Goal: Task Accomplishment & Management: Use online tool/utility

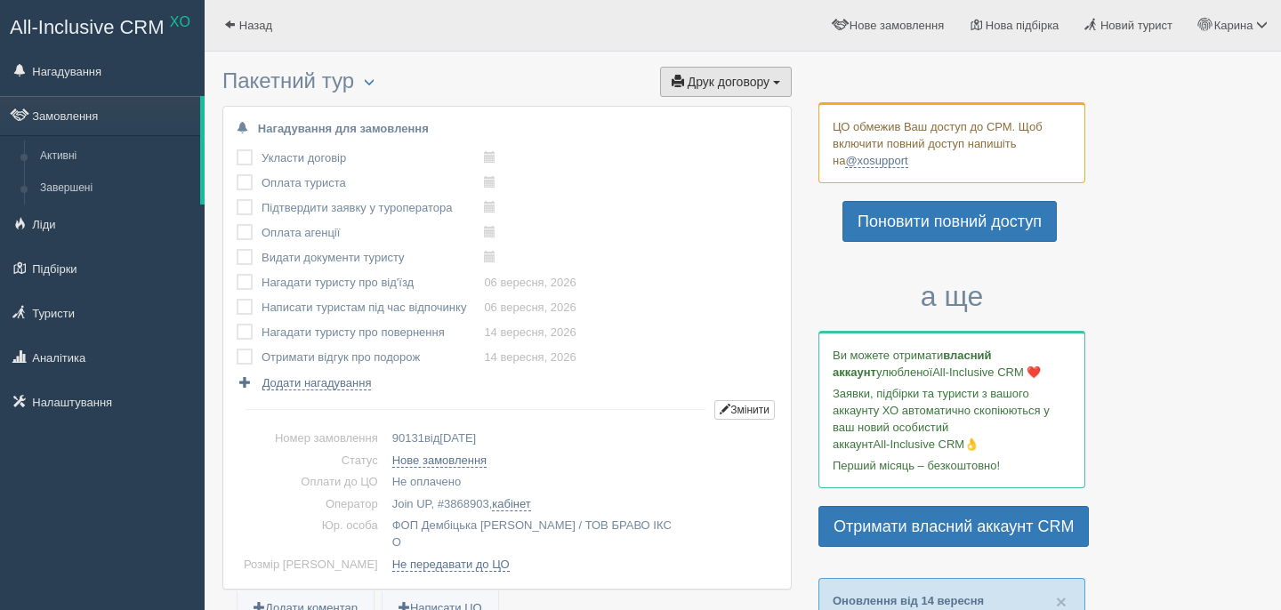
click at [759, 77] on span "Друк договору" at bounding box center [729, 82] width 82 height 14
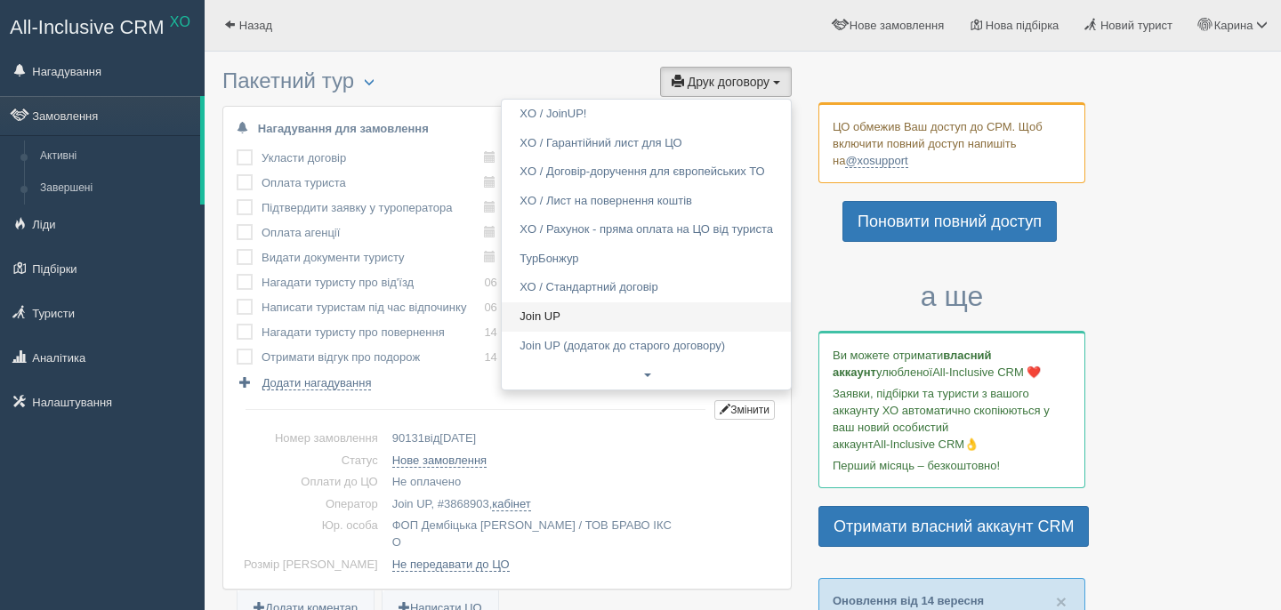
click at [550, 317] on link "Join UP" at bounding box center [646, 317] width 289 height 29
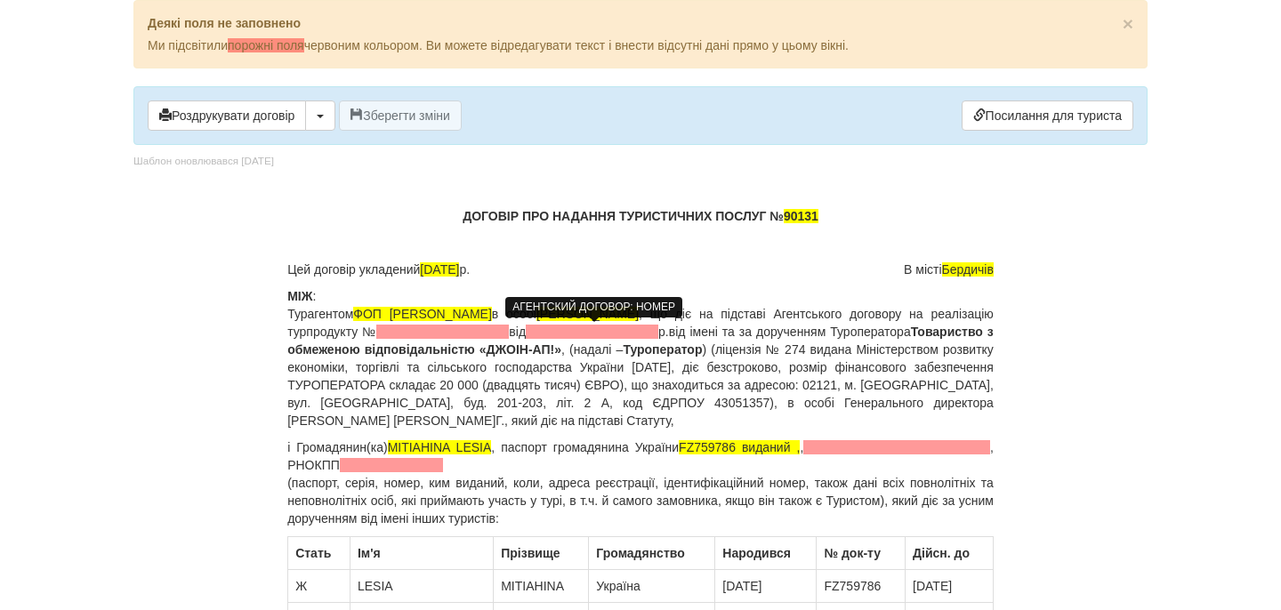
click at [509, 335] on span at bounding box center [442, 332] width 133 height 14
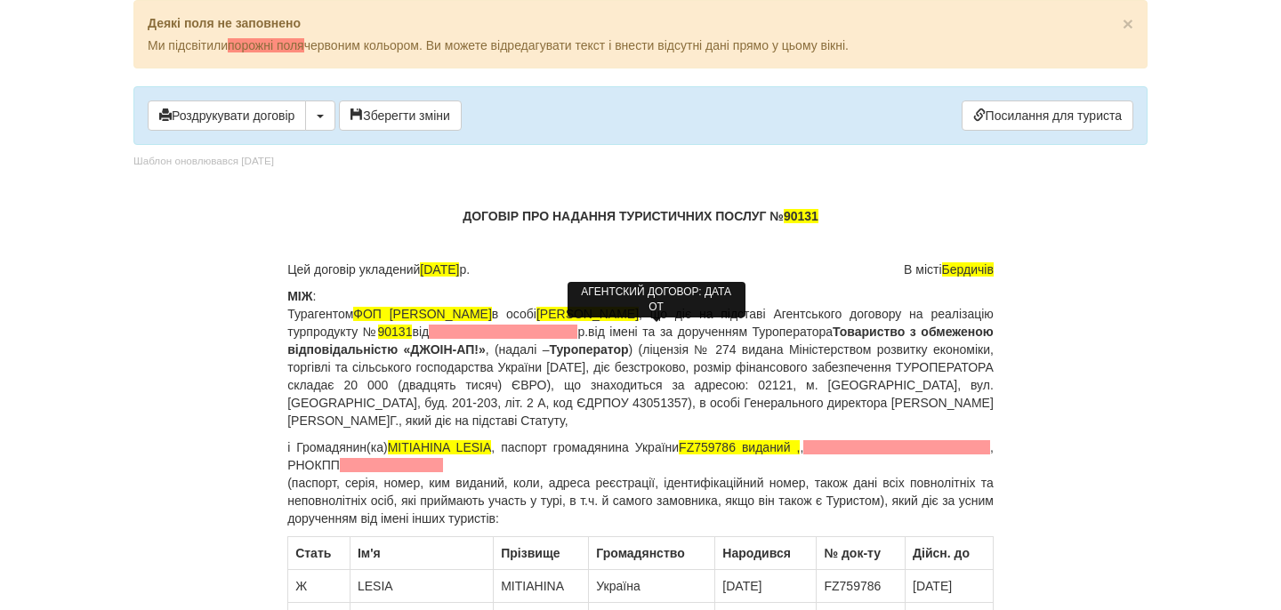
click at [578, 333] on span at bounding box center [503, 332] width 149 height 14
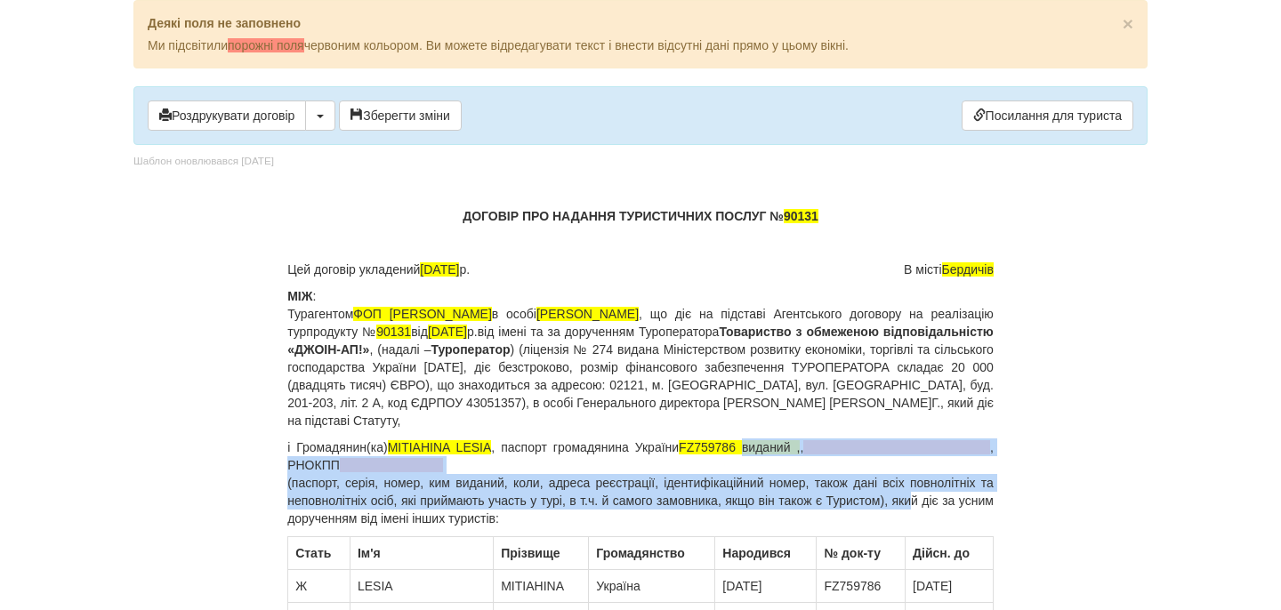
drag, startPoint x: 751, startPoint y: 447, endPoint x: 936, endPoint y: 496, distance: 191.5
click at [937, 497] on p "і Громадянин(ка) MITIAHINA LESIA , паспорт громадянина України FZ759786 виданий…" at bounding box center [640, 483] width 707 height 89
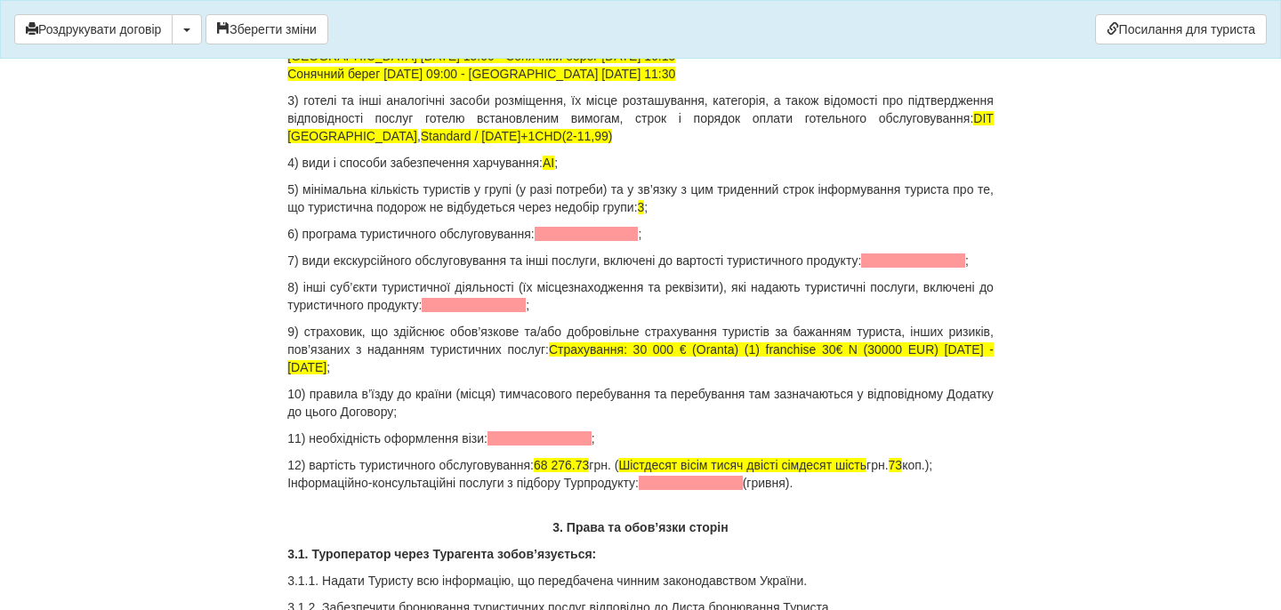
scroll to position [1867, 0]
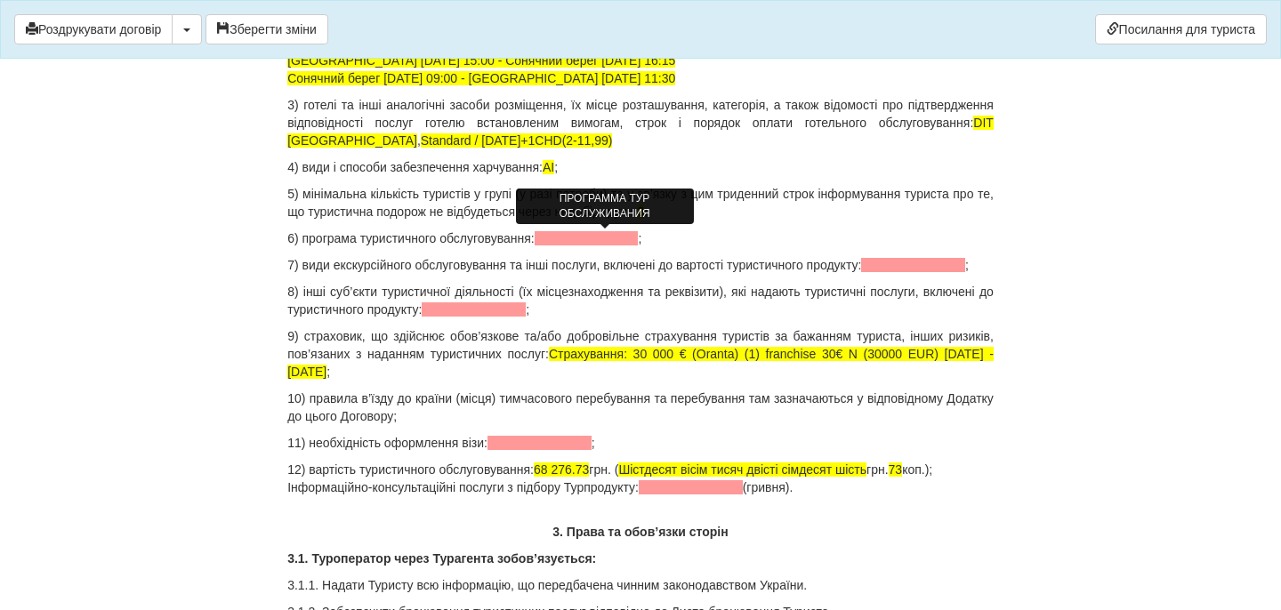
click at [566, 233] on span at bounding box center [587, 238] width 104 height 14
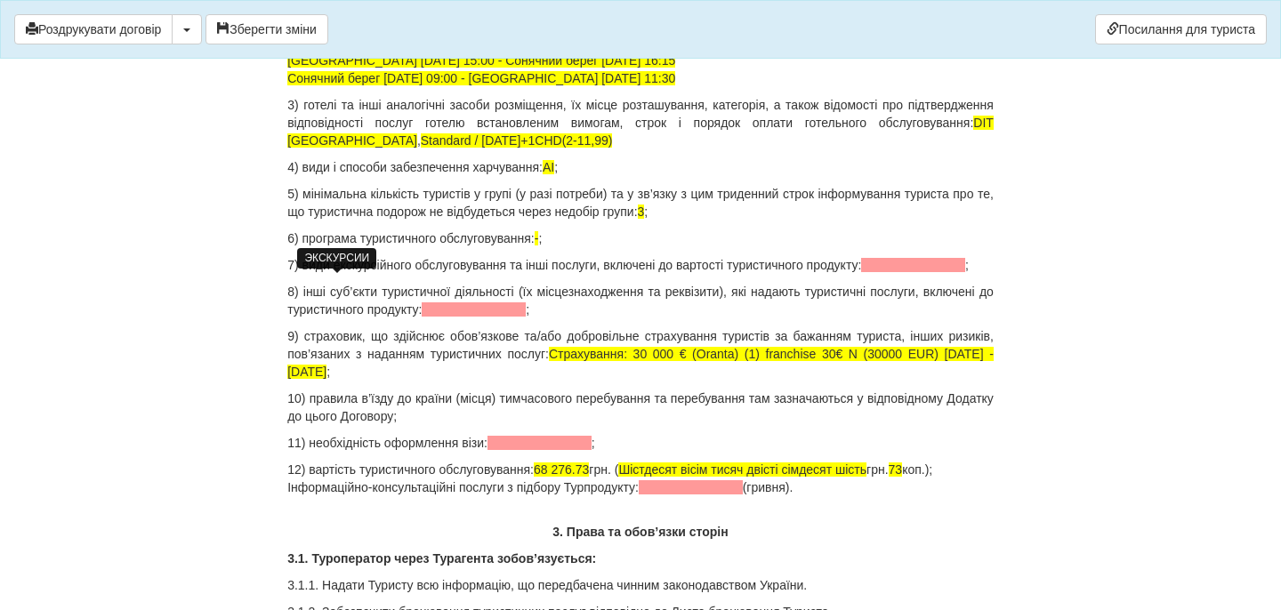
click at [861, 272] on span at bounding box center [913, 265] width 104 height 14
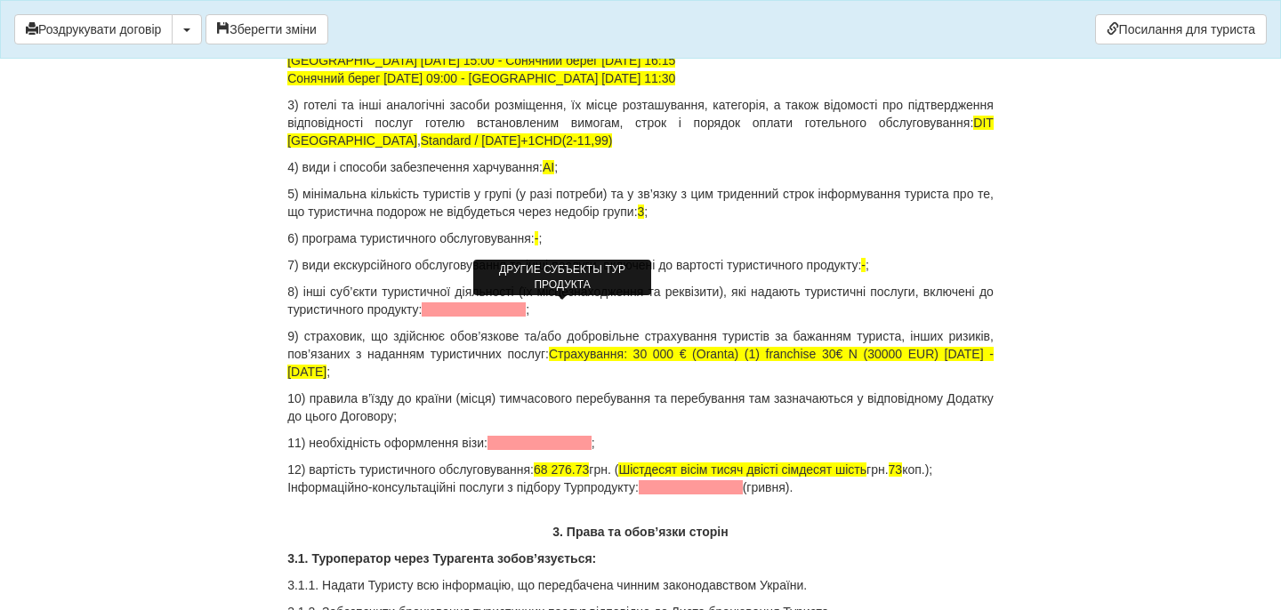
click at [526, 317] on p "8) інші суб’єкти туристичної діяльності (їх місцезнаходження та реквізити), які…" at bounding box center [640, 301] width 707 height 36
click at [526, 310] on span at bounding box center [474, 310] width 104 height 14
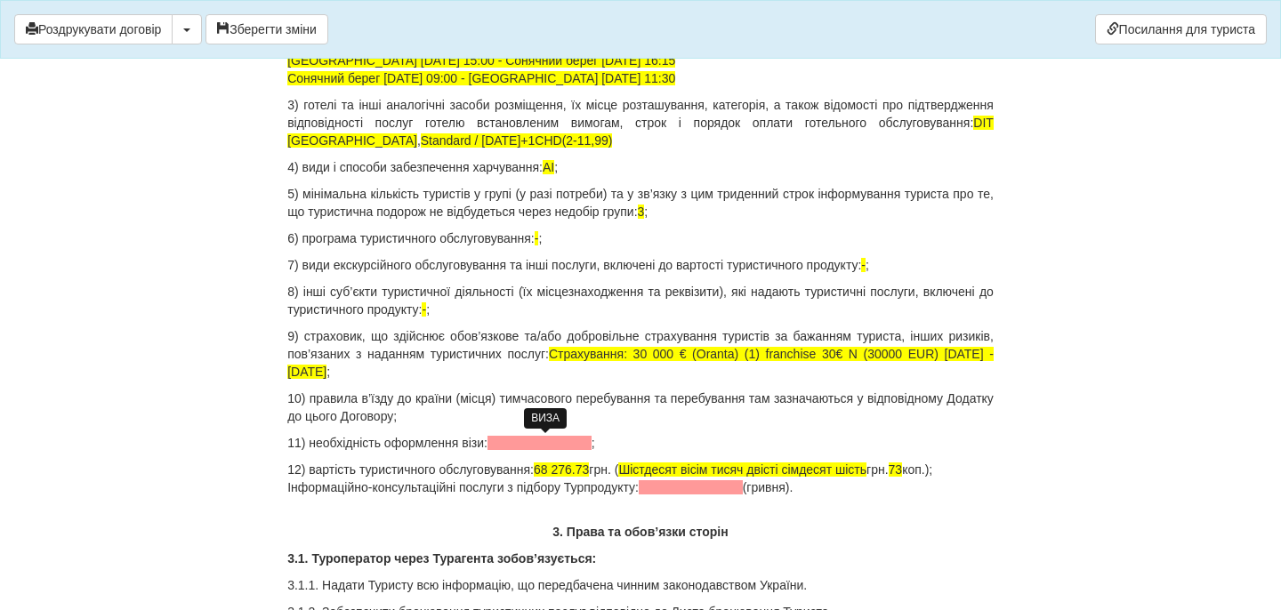
click at [521, 441] on span at bounding box center [540, 443] width 104 height 14
drag, startPoint x: 556, startPoint y: 468, endPoint x: 605, endPoint y: 471, distance: 49.0
click at [589, 471] on span "68 276.73" at bounding box center [561, 470] width 55 height 14
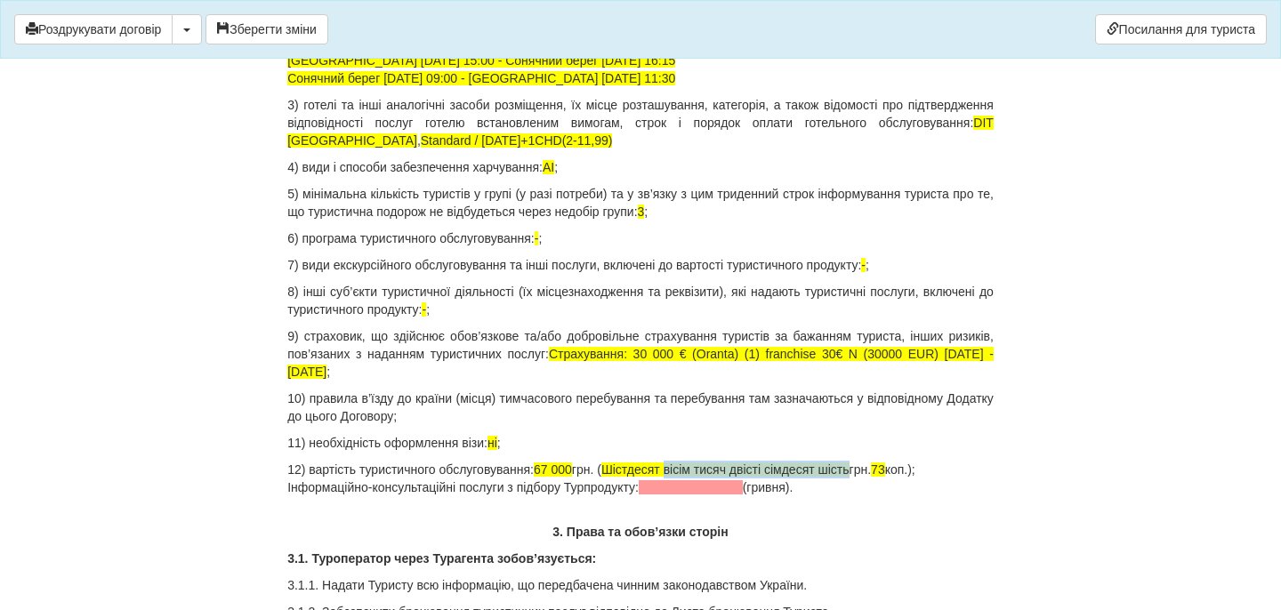
drag, startPoint x: 694, startPoint y: 470, endPoint x: 889, endPoint y: 471, distance: 194.9
click at [888, 473] on p "12) вартість туристичного обслуговування: 67 000 грн. ( Шістдесят вісім тисяч д…" at bounding box center [640, 479] width 707 height 36
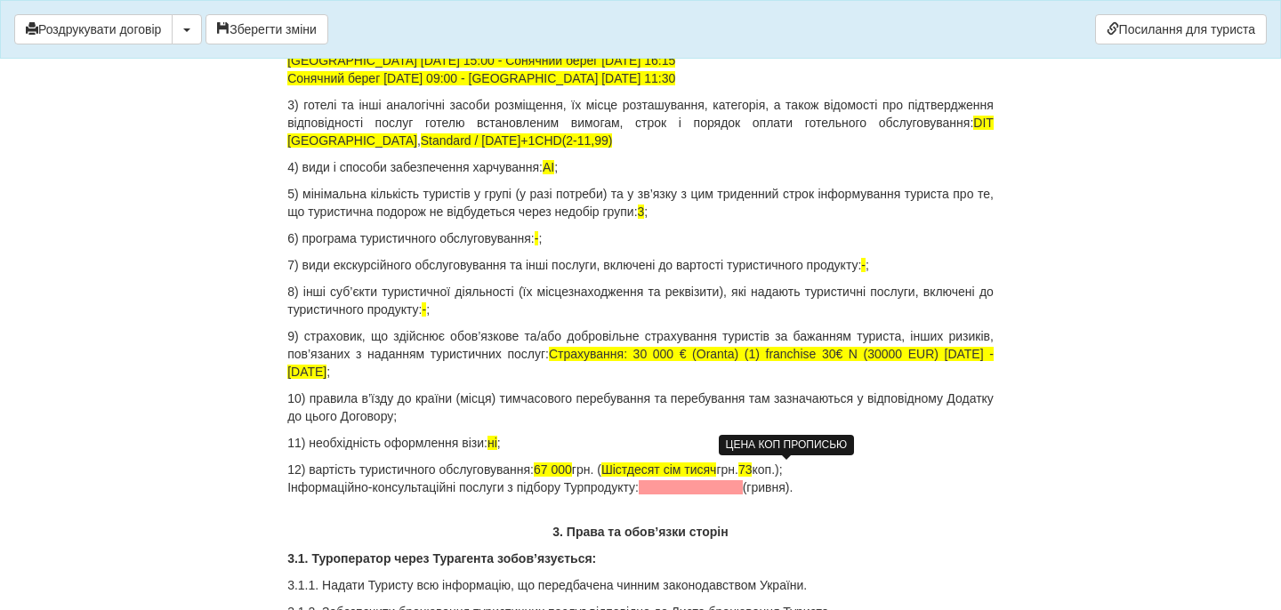
click at [753, 473] on span "73" at bounding box center [746, 470] width 14 height 14
click at [842, 472] on p "12) вартість туристичного обслуговування: 67 000 грн. ( Шістдесят сім тисяч грн…" at bounding box center [640, 479] width 707 height 36
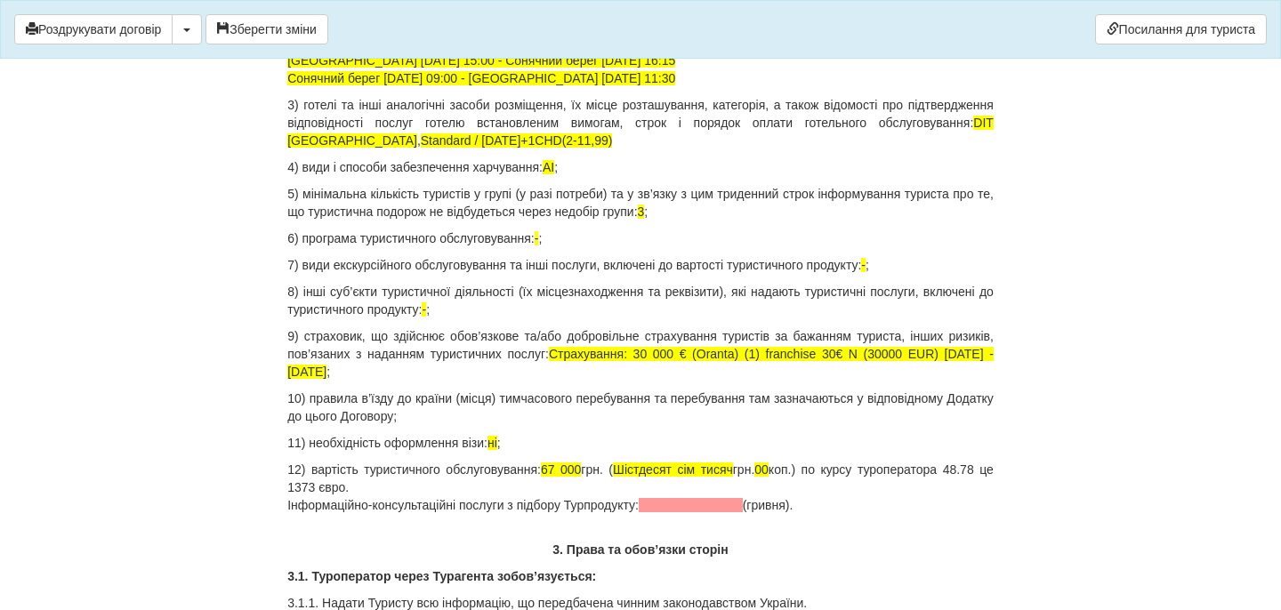
drag, startPoint x: 821, startPoint y: 510, endPoint x: 256, endPoint y: 507, distance: 565.1
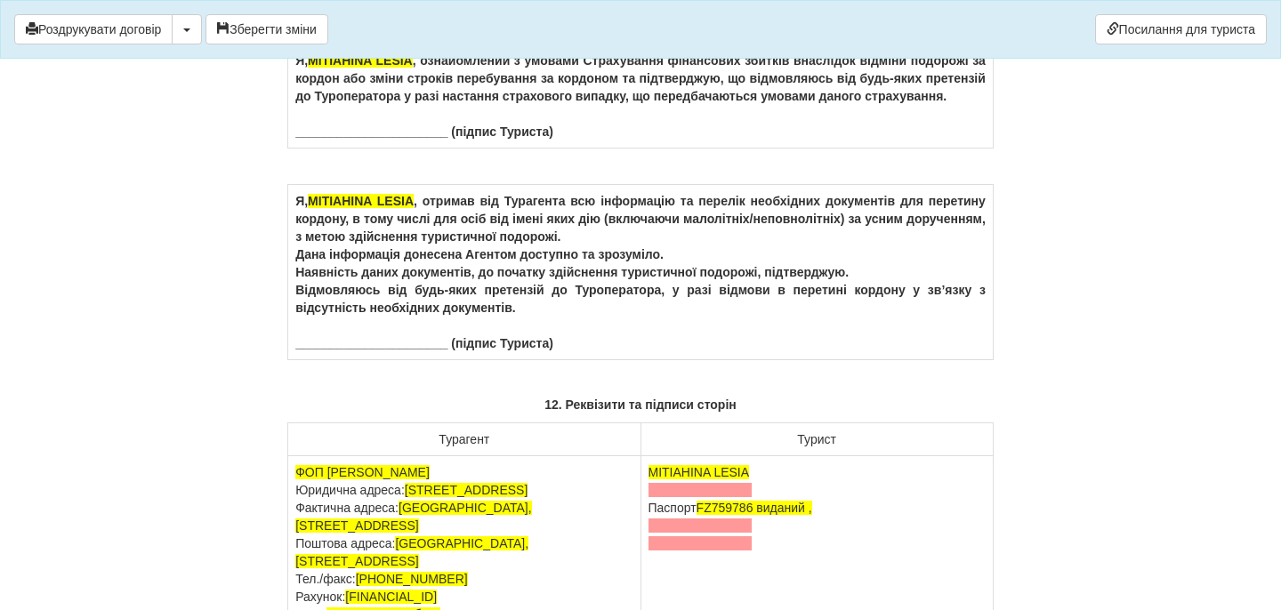
scroll to position [11362, 0]
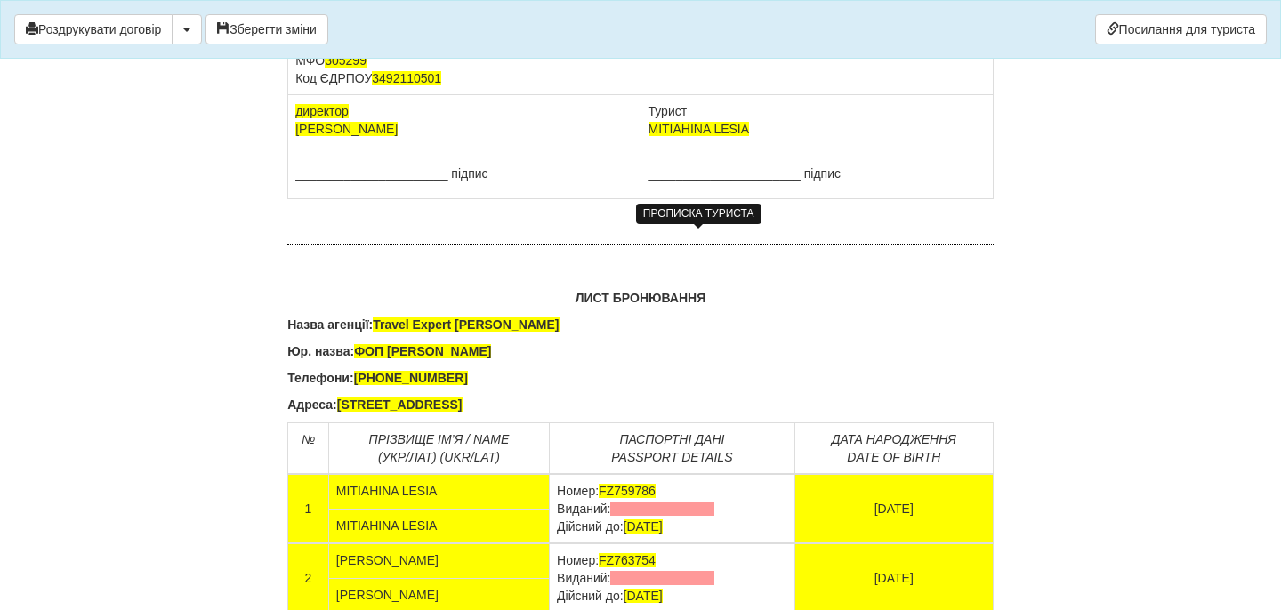
drag, startPoint x: 767, startPoint y: 239, endPoint x: 780, endPoint y: 279, distance: 41.1
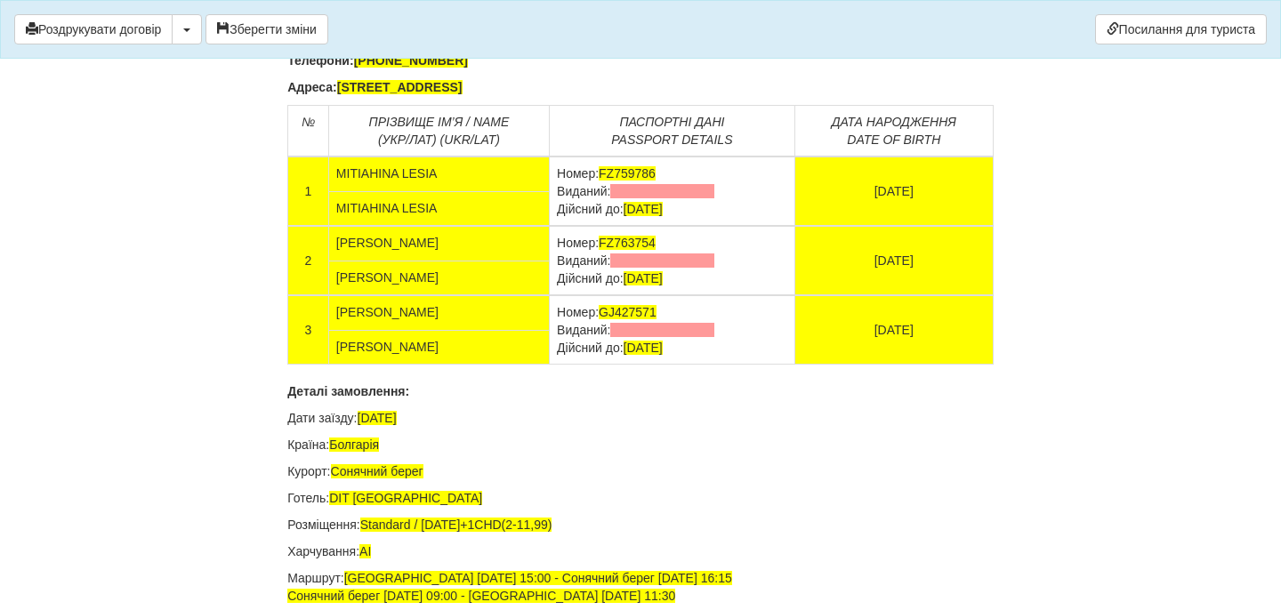
scroll to position [11773, 0]
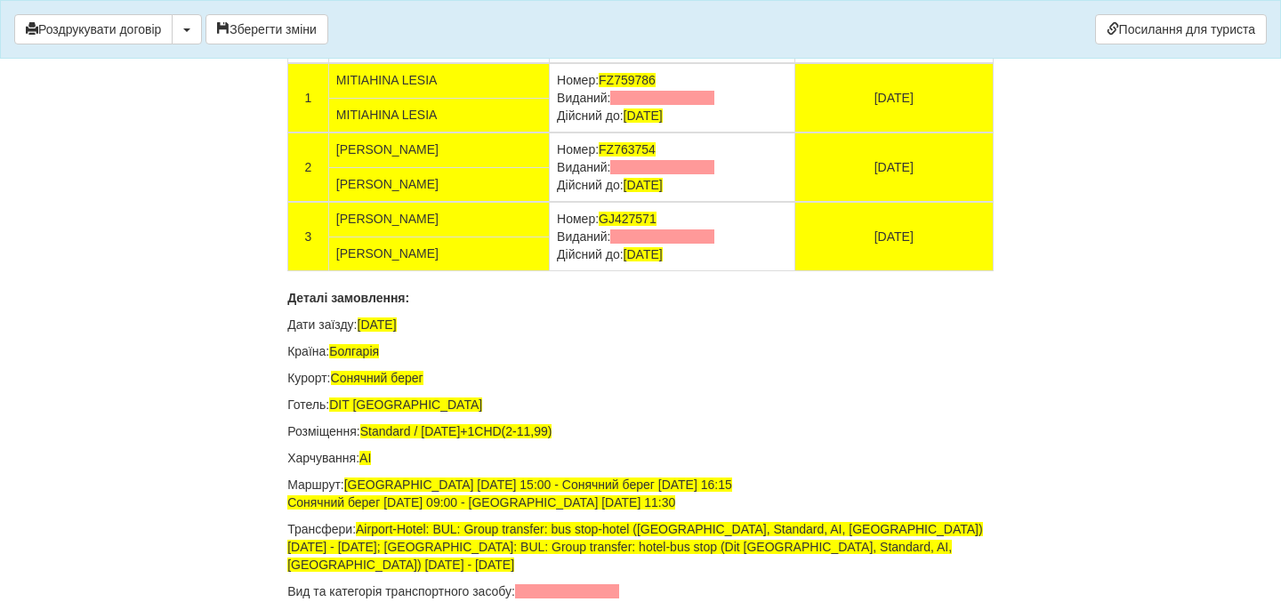
drag, startPoint x: 718, startPoint y: 416, endPoint x: 560, endPoint y: 416, distance: 158.4
click at [557, 133] on td "Номер: FZ759786 Виданий: Дійсний до: 13.01.2031" at bounding box center [673, 97] width 246 height 69
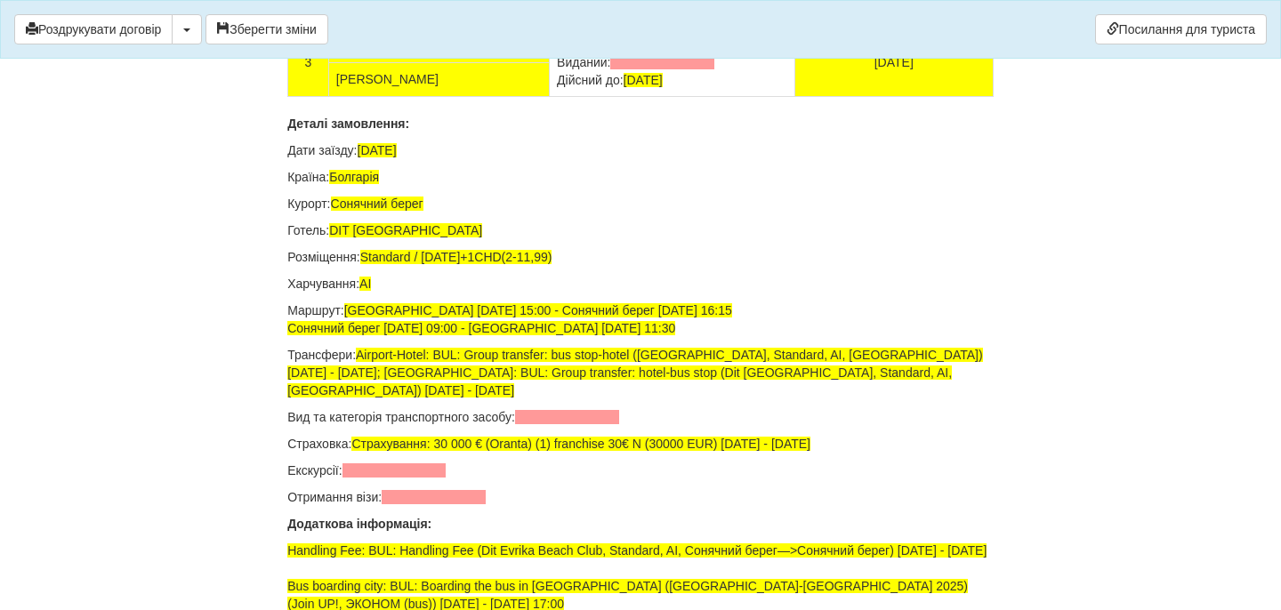
scroll to position [11949, 0]
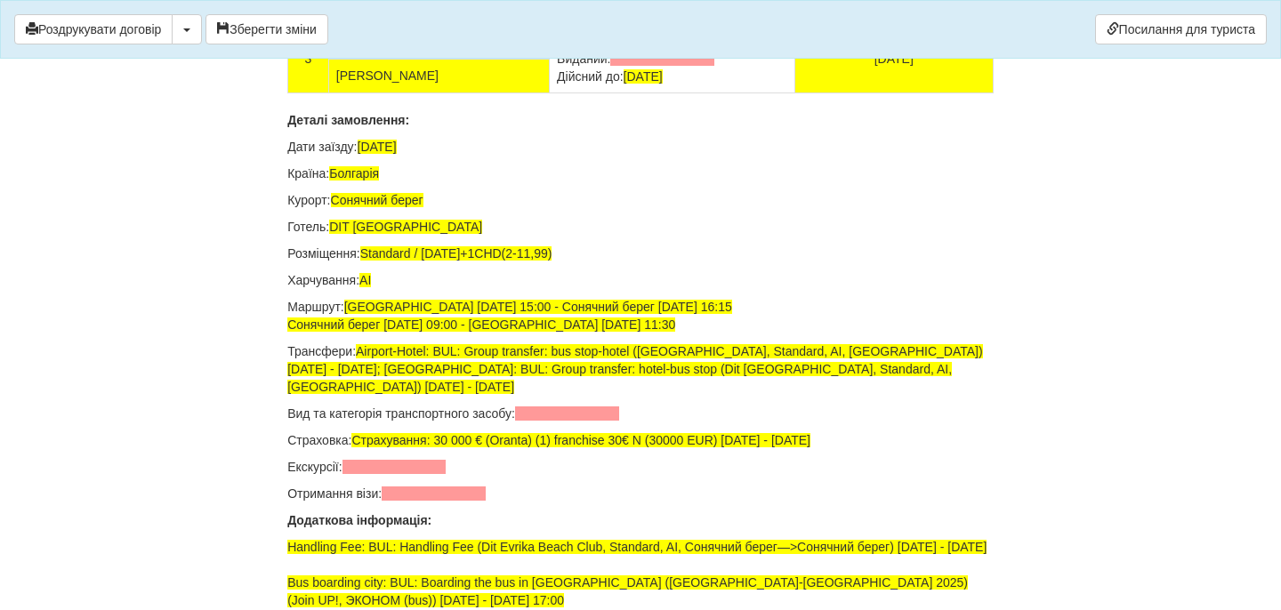
drag, startPoint x: 718, startPoint y: 310, endPoint x: 554, endPoint y: 309, distance: 164.6
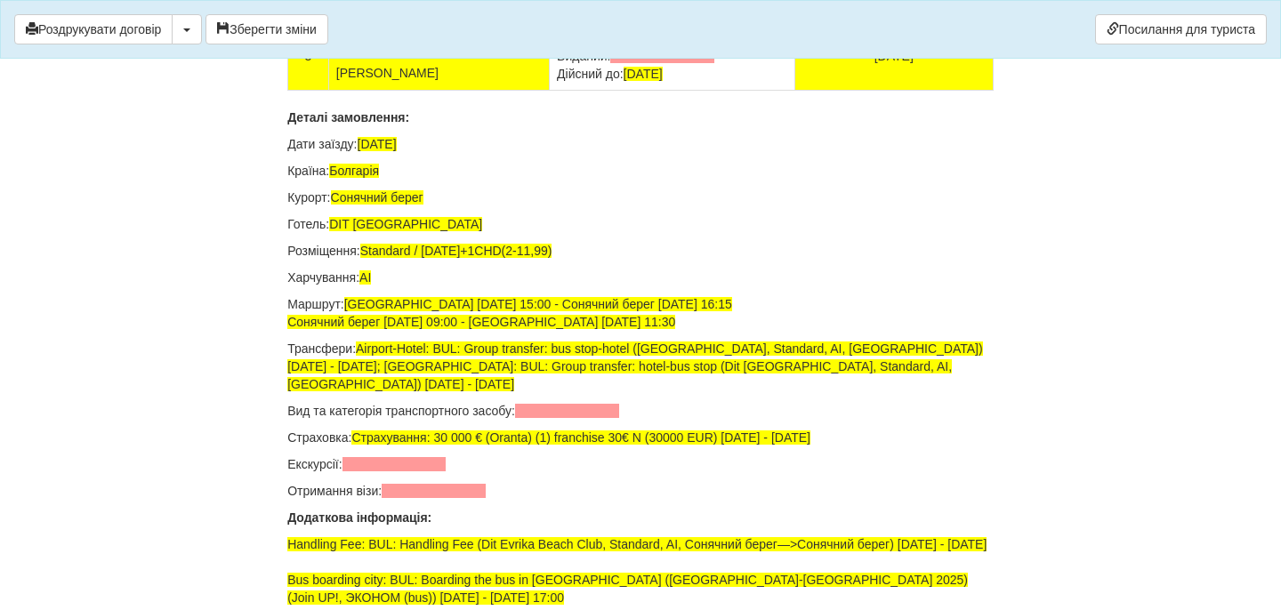
drag, startPoint x: 720, startPoint y: 374, endPoint x: 553, endPoint y: 377, distance: 167.3
click at [553, 91] on td "Номер: GJ427571 Виданий: Дійсний до: 08.05.2028" at bounding box center [673, 55] width 246 height 69
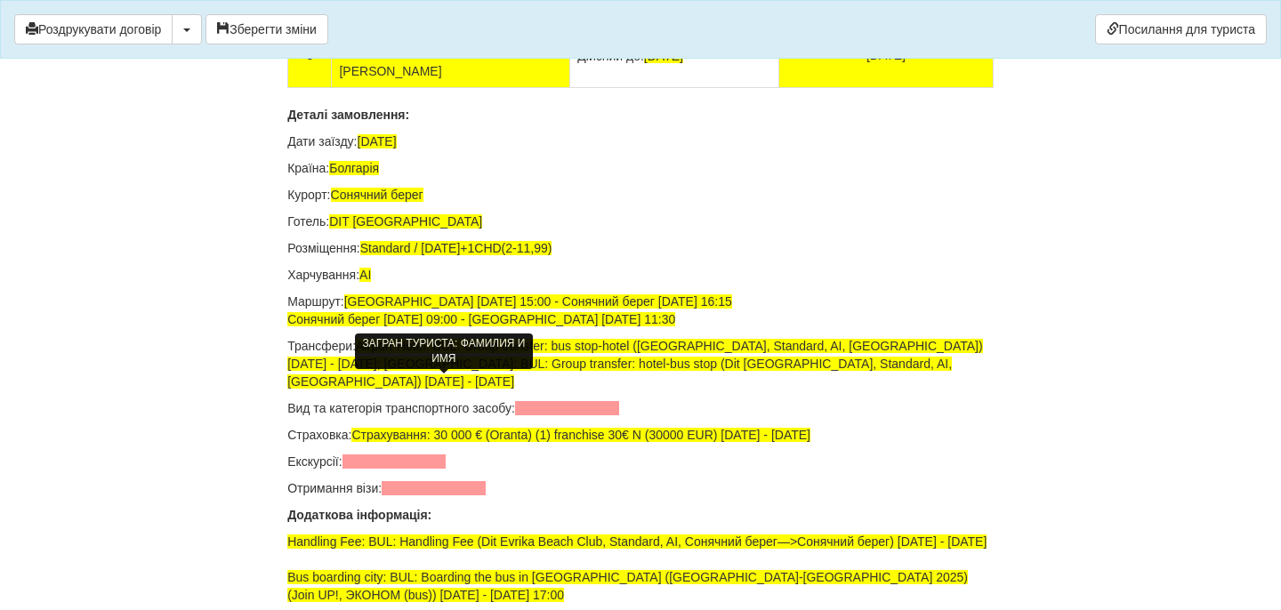
scroll to position [12249, 0]
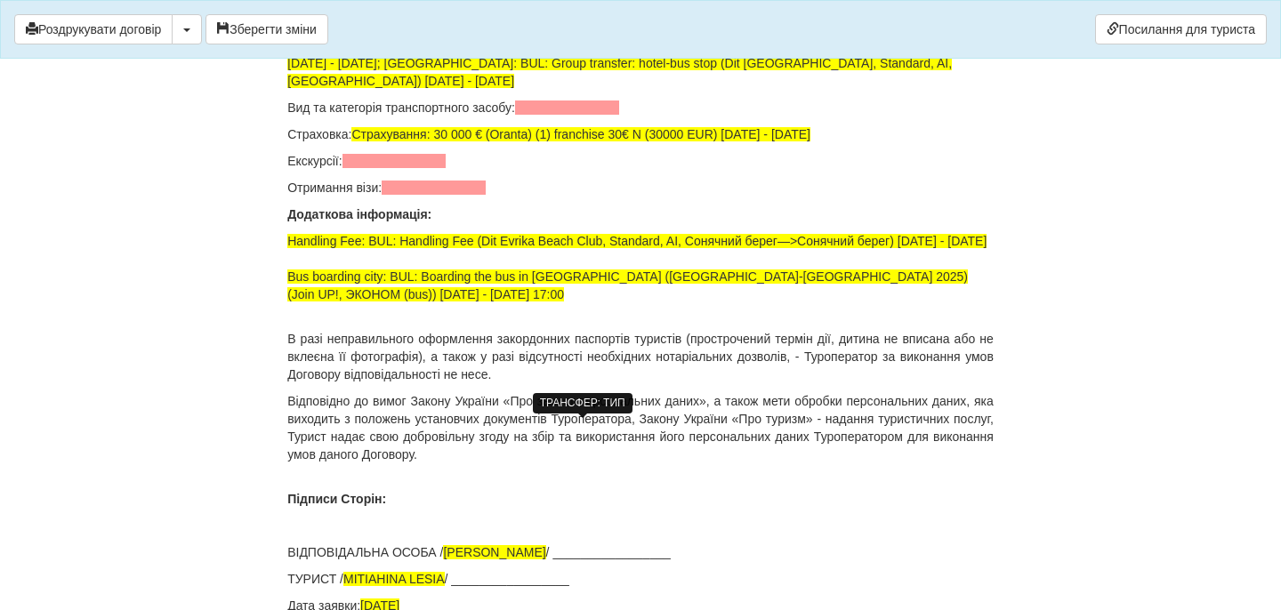
click at [564, 115] on span at bounding box center [567, 108] width 104 height 14
click at [418, 168] on span at bounding box center [395, 161] width 104 height 14
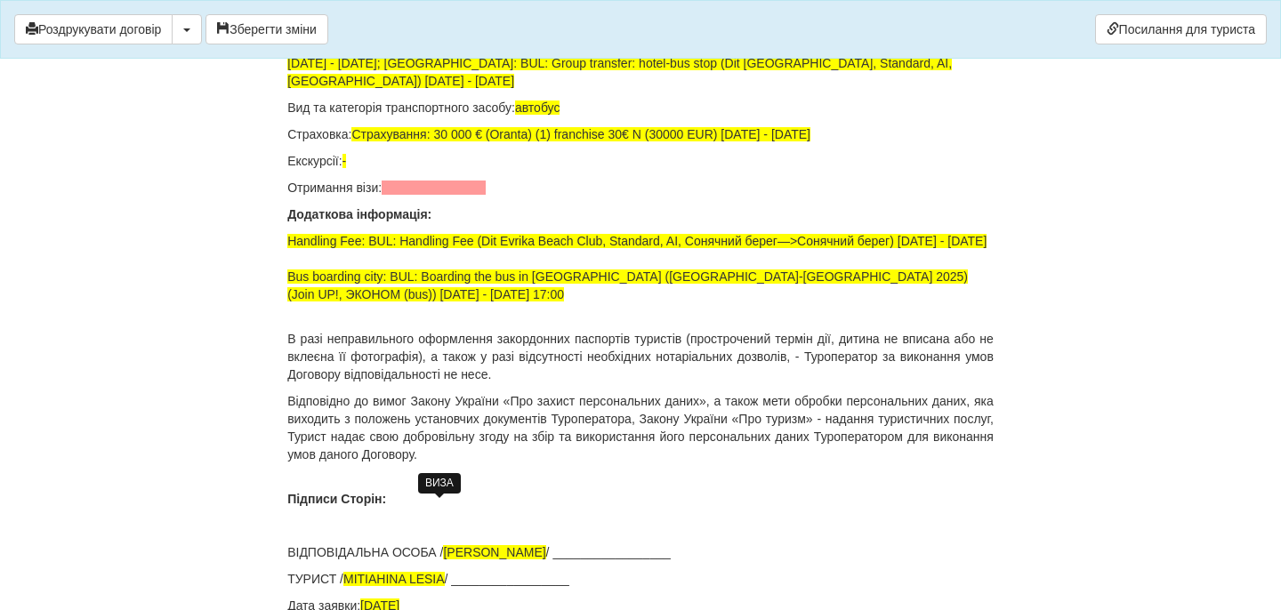
click at [439, 195] on span at bounding box center [434, 188] width 104 height 14
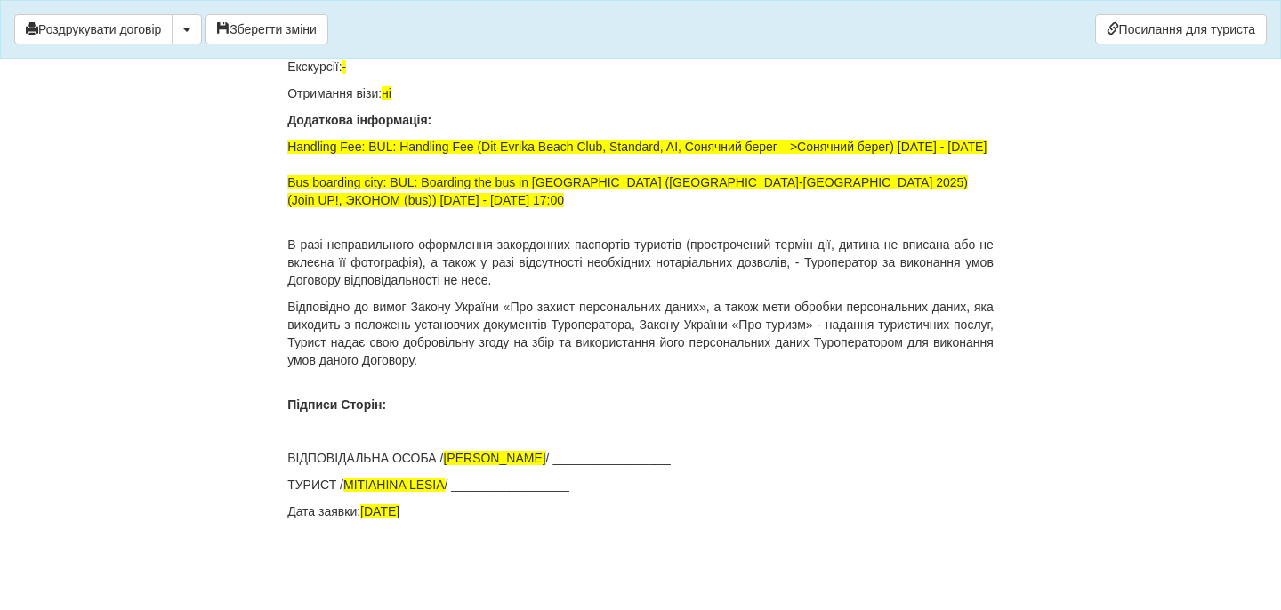
scroll to position [12682, 0]
click at [279, 29] on button "Зберегти зміни" at bounding box center [267, 29] width 123 height 30
click at [103, 46] on div "Роздрукувати договір Скачати PDF Зберегти зміни Посилання для туриста" at bounding box center [640, 29] width 1281 height 59
click at [109, 27] on button "Роздрукувати договір" at bounding box center [93, 29] width 158 height 30
